Goal: Task Accomplishment & Management: Use online tool/utility

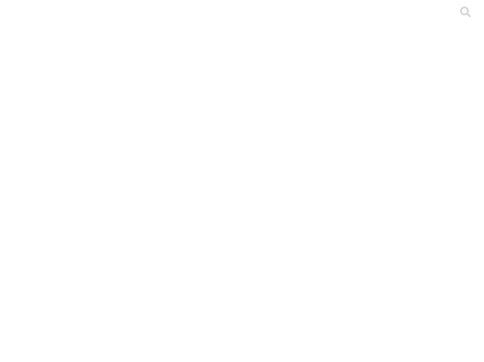
drag, startPoint x: 158, startPoint y: 17, endPoint x: 386, endPoint y: 9, distance: 228.9
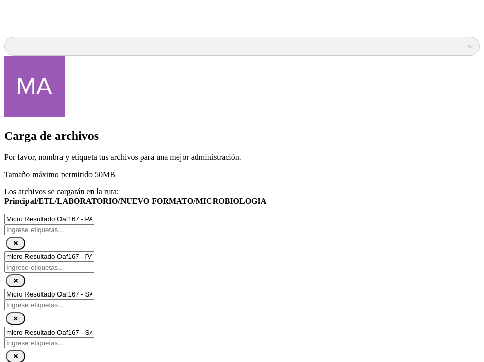
scroll to position [811, 0]
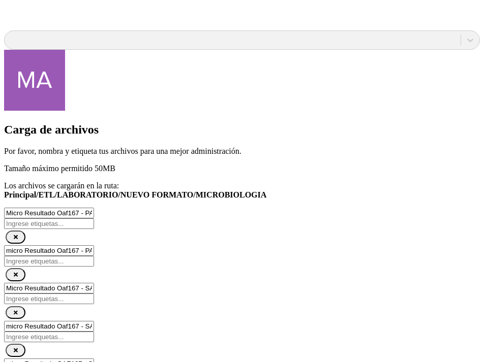
click at [127, 341] on div at bounding box center [246, 181] width 484 height 362
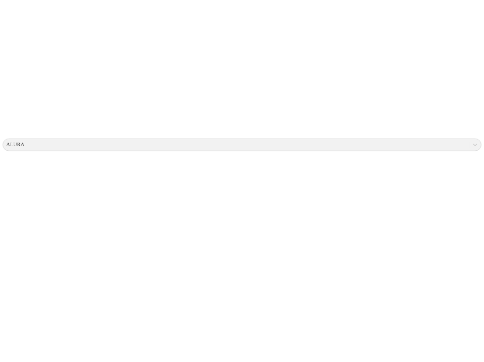
scroll to position [0, 0]
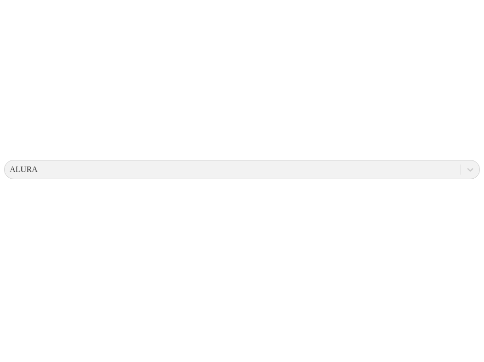
scroll to position [453, 0]
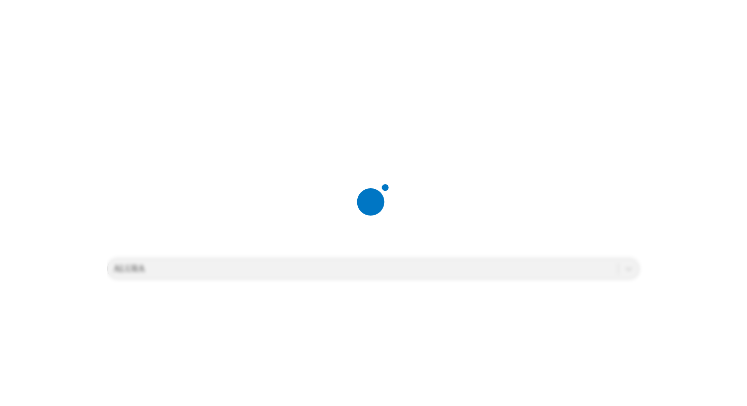
scroll to position [0, 0]
